Goal: Task Accomplishment & Management: Complete application form

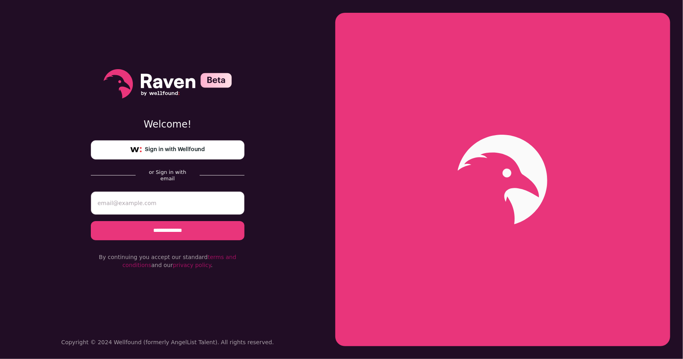
click at [200, 148] on link "Sign in with Wellfound" at bounding box center [168, 149] width 154 height 19
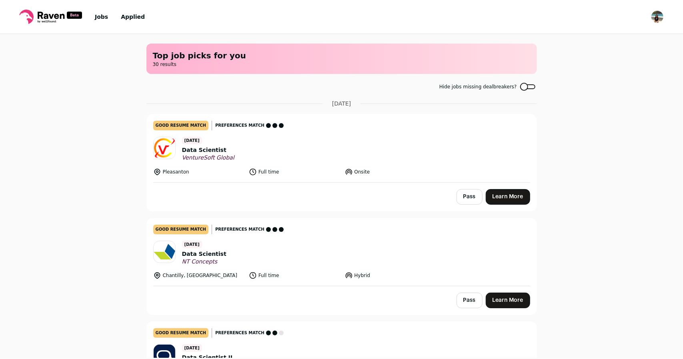
click at [501, 193] on link "Learn More" at bounding box center [508, 197] width 44 height 16
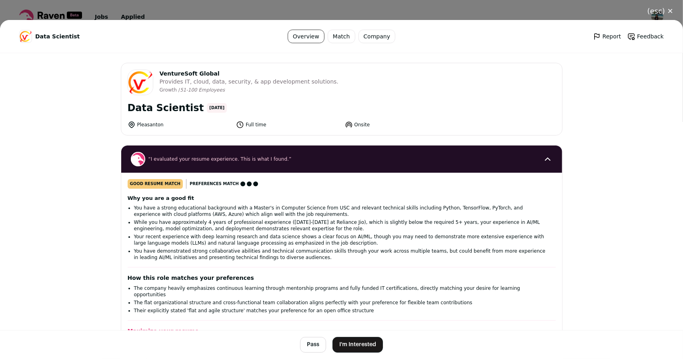
click at [342, 340] on button "I'm Interested" at bounding box center [357, 345] width 50 height 16
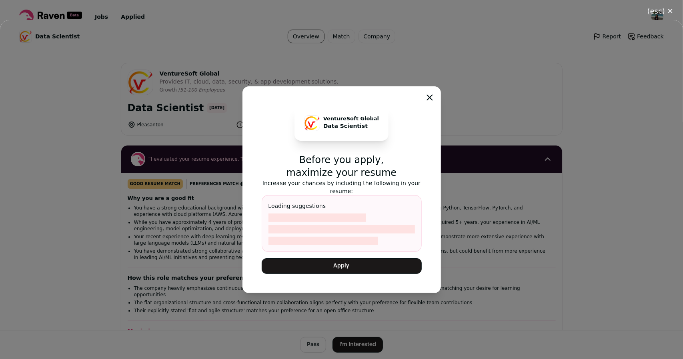
click at [336, 267] on button "Apply" at bounding box center [342, 266] width 160 height 16
